Goal: Task Accomplishment & Management: Manage account settings

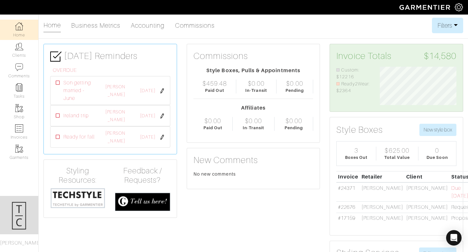
scroll to position [38, 87]
click at [10, 58] on link "Clients" at bounding box center [19, 50] width 38 height 20
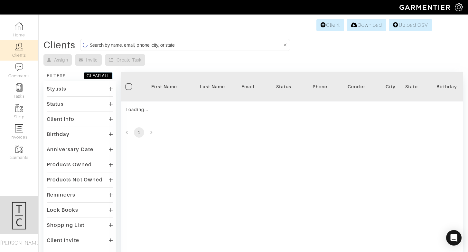
click at [127, 45] on input at bounding box center [186, 45] width 193 height 8
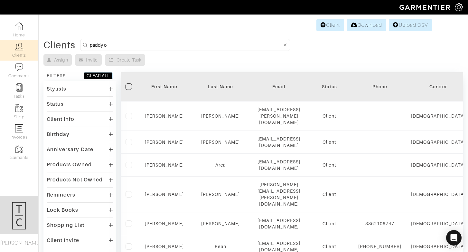
type input "paddy obrien"
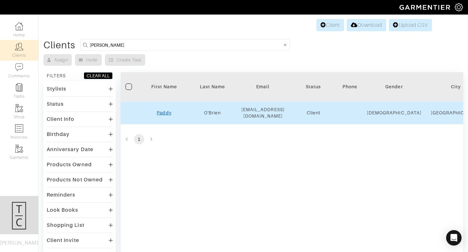
click at [165, 112] on link "Paddy" at bounding box center [164, 112] width 14 height 5
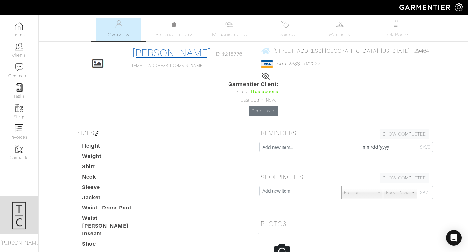
click at [154, 55] on link "[PERSON_NAME]" at bounding box center [172, 53] width 80 height 12
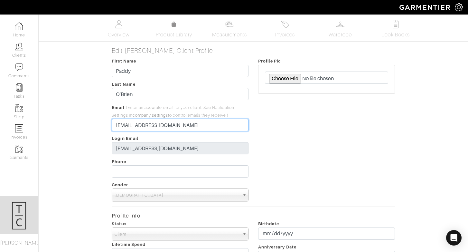
drag, startPoint x: 129, startPoint y: 124, endPoint x: 70, endPoint y: 124, distance: 58.9
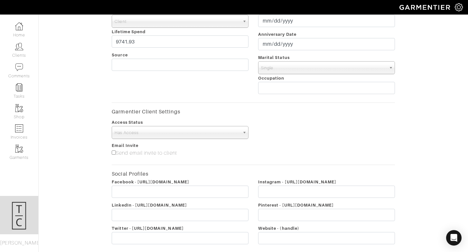
scroll to position [270, 0]
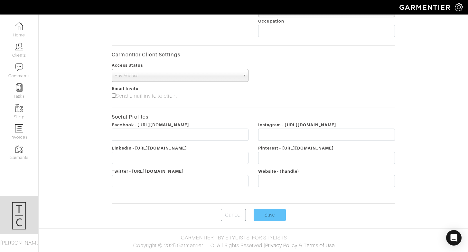
type input "[EMAIL_ADDRESS][DOMAIN_NAME]"
click at [265, 215] on input "Save" at bounding box center [270, 215] width 32 height 12
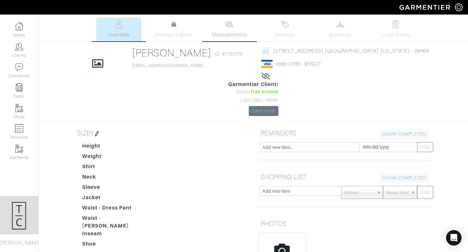
click at [225, 30] on link "Measurements" at bounding box center [229, 30] width 45 height 24
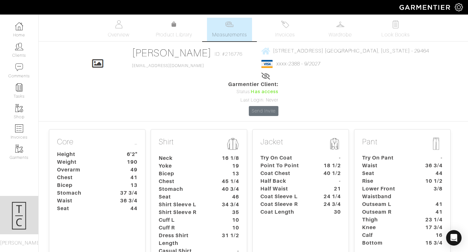
click at [378, 208] on dt "Outseam R" at bounding box center [388, 212] width 60 height 8
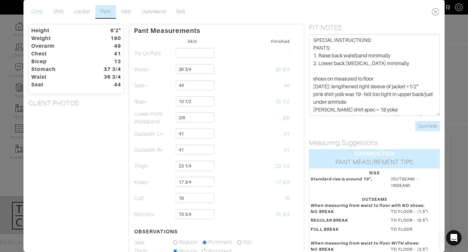
click at [36, 8] on link "Core" at bounding box center [37, 12] width 22 height 14
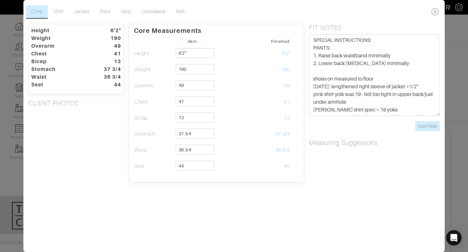
click at [15, 30] on div "Core Shirt Jacket Pant Vest Outerwear Belt Height 6'2" Weight 190 Overarm 49 Ch…" at bounding box center [234, 126] width 468 height 252
click at [430, 128] on input "Save Note" at bounding box center [427, 126] width 25 height 10
click at [438, 10] on icon at bounding box center [435, 11] width 13 height 13
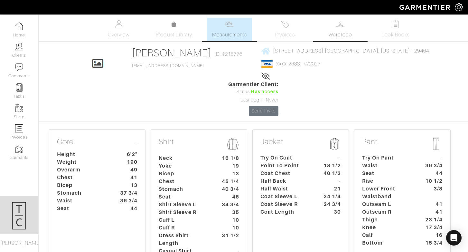
click at [342, 38] on span "Wardrobe" at bounding box center [340, 35] width 23 height 8
